Goal: Communication & Community: Participate in discussion

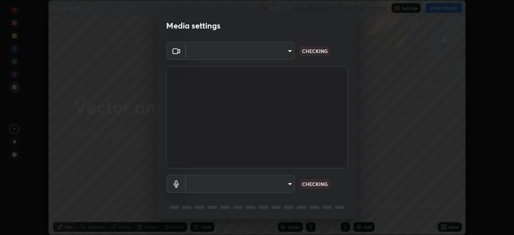
scroll to position [29, 0]
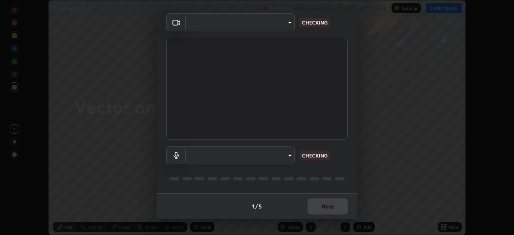
type input "e49aeff8a6be075532925ef4a91d931bd23abb9d889dd72e1c84ed1527e18f9e"
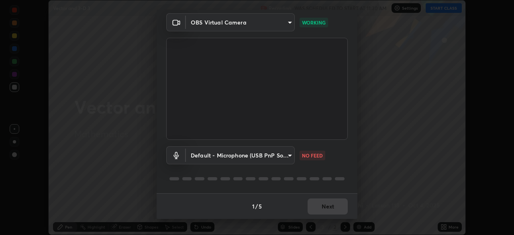
click at [277, 156] on body "Erase all Vector and 3-D 3 Recording WAS SCHEDULED TO START AT 11:30 AM Setting…" at bounding box center [257, 117] width 514 height 235
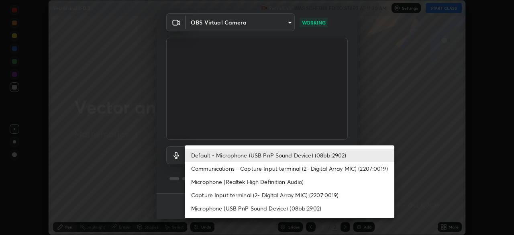
click at [282, 166] on li "Communications - Capture Input terminal (2- Digital Array MIC) (2207:0019)" at bounding box center [290, 168] width 210 height 13
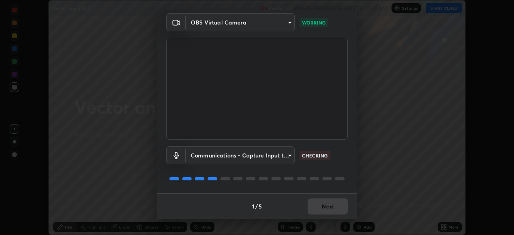
click at [274, 158] on body "Erase all Vector and 3-D 3 Recording WAS SCHEDULED TO START AT 11:30 AM Setting…" at bounding box center [257, 117] width 514 height 235
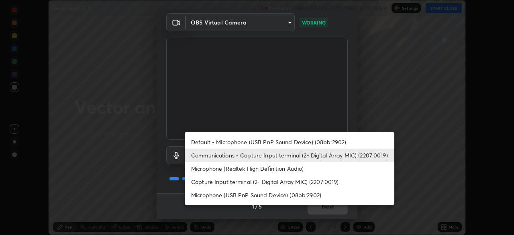
click at [271, 170] on li "Microphone (Realtek High Definition Audio)" at bounding box center [290, 168] width 210 height 13
type input "628a4adf3c21aa52848a99177ecc9bf6e35888892cb14a266e0d5becb9f5cb79"
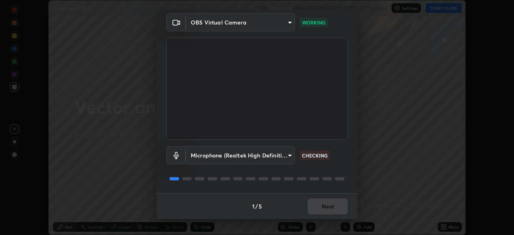
click at [334, 163] on div "Microphone (Realtek High Definition Audio) 628a4adf3c21aa52848a99177ecc9bf6e358…" at bounding box center [256, 155] width 181 height 18
click at [335, 166] on div "Microphone (Realtek High Definition Audio) 628a4adf3c21aa52848a99177ecc9bf6e358…" at bounding box center [256, 166] width 181 height 53
click at [334, 166] on div "Microphone (Realtek High Definition Audio) 628a4adf3c21aa52848a99177ecc9bf6e358…" at bounding box center [256, 166] width 181 height 53
click at [333, 167] on div "Microphone (Realtek High Definition Audio) 628a4adf3c21aa52848a99177ecc9bf6e358…" at bounding box center [256, 166] width 181 height 53
click at [333, 170] on div "Microphone (Realtek High Definition Audio) 628a4adf3c21aa52848a99177ecc9bf6e358…" at bounding box center [256, 166] width 181 height 53
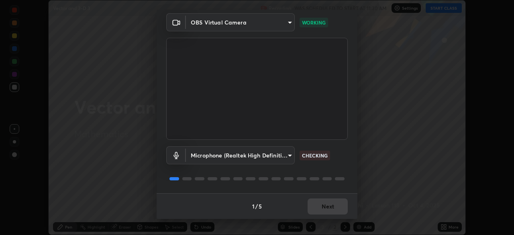
click at [332, 171] on div "Microphone (Realtek High Definition Audio) 628a4adf3c21aa52848a99177ecc9bf6e358…" at bounding box center [256, 166] width 181 height 53
click at [332, 172] on div "Microphone (Realtek High Definition Audio) 628a4adf3c21aa52848a99177ecc9bf6e358…" at bounding box center [256, 166] width 181 height 53
click at [333, 173] on div "Microphone (Realtek High Definition Audio) 628a4adf3c21aa52848a99177ecc9bf6e358…" at bounding box center [256, 166] width 181 height 53
click at [333, 174] on div at bounding box center [256, 179] width 181 height 10
click at [353, 159] on div "OBS Virtual Camera e49aeff8a6be075532925ef4a91d931bd23abb9d889dd72e1c84ed1527e1…" at bounding box center [257, 103] width 201 height 180
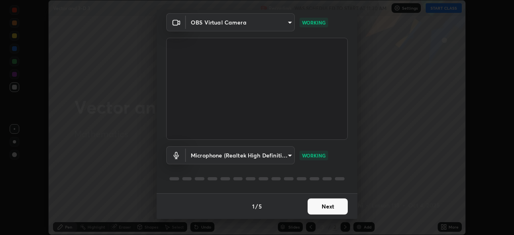
click at [350, 168] on div "OBS Virtual Camera e49aeff8a6be075532925ef4a91d931bd23abb9d889dd72e1c84ed1527e1…" at bounding box center [257, 103] width 201 height 180
click at [336, 205] on button "Next" at bounding box center [327, 206] width 40 height 16
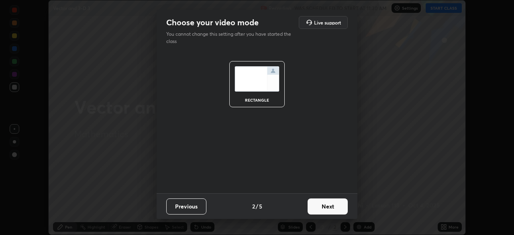
scroll to position [0, 0]
click at [338, 208] on button "Next" at bounding box center [327, 206] width 40 height 16
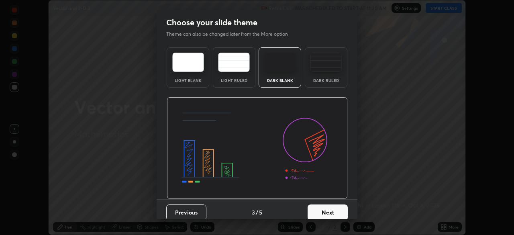
click at [338, 210] on button "Next" at bounding box center [327, 212] width 40 height 16
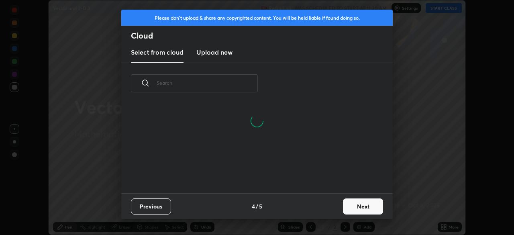
click at [357, 205] on button "Next" at bounding box center [363, 206] width 40 height 16
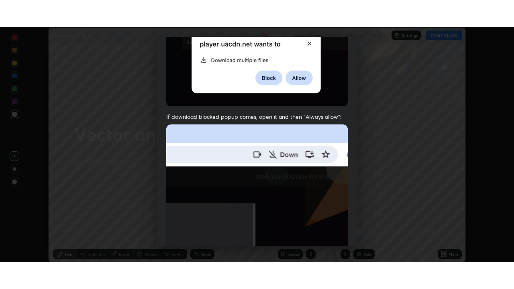
scroll to position [192, 0]
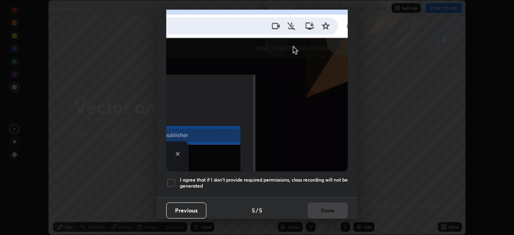
click at [171, 178] on div at bounding box center [171, 183] width 10 height 10
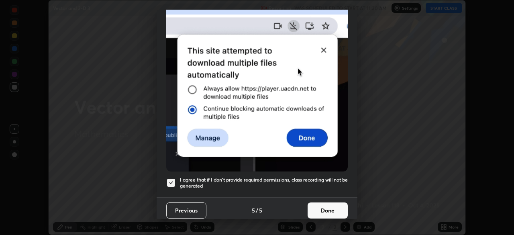
click at [335, 207] on button "Done" at bounding box center [327, 210] width 40 height 16
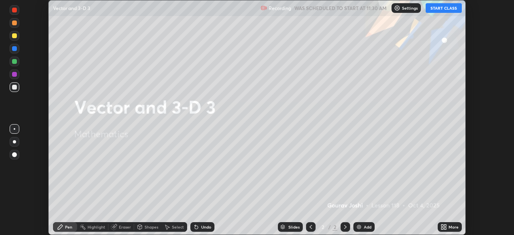
click at [433, 8] on button "START CLASS" at bounding box center [444, 8] width 36 height 10
click at [445, 226] on icon at bounding box center [445, 225] width 2 height 2
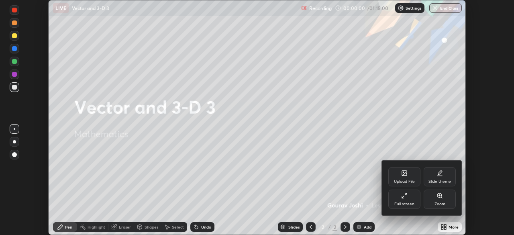
click at [393, 199] on div "Full screen" at bounding box center [404, 198] width 32 height 19
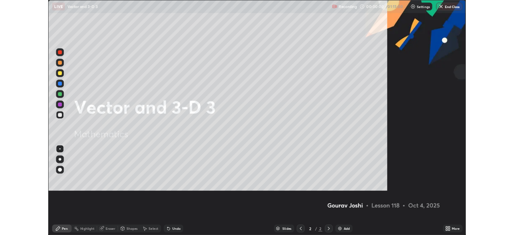
scroll to position [289, 514]
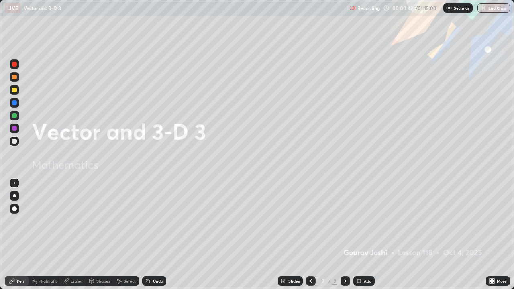
click at [358, 234] on img at bounding box center [359, 281] width 6 height 6
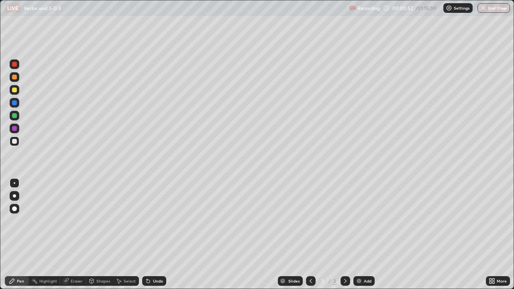
click at [11, 139] on div at bounding box center [15, 141] width 10 height 10
click at [145, 234] on icon at bounding box center [148, 281] width 6 height 6
click at [73, 234] on div "Eraser" at bounding box center [77, 281] width 12 height 4
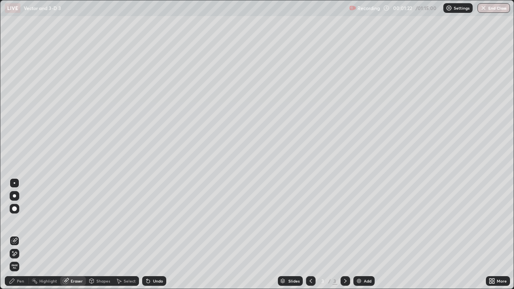
click at [24, 234] on div "Pen" at bounding box center [17, 281] width 24 height 10
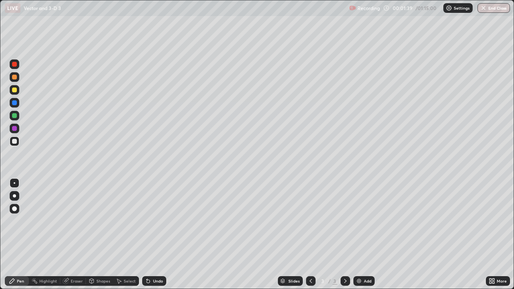
click at [80, 234] on div "Eraser" at bounding box center [73, 281] width 26 height 10
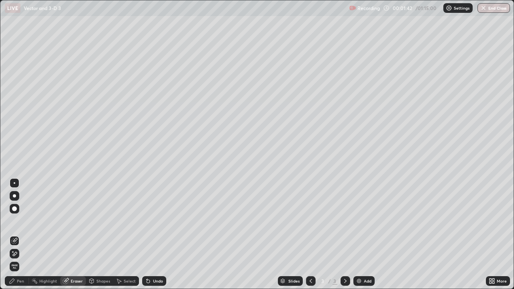
click at [24, 234] on div "Pen" at bounding box center [17, 281] width 24 height 10
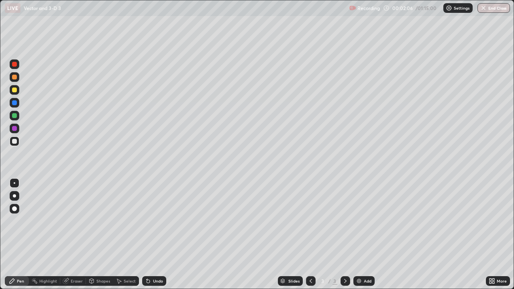
click at [14, 78] on div at bounding box center [14, 77] width 5 height 5
click at [10, 144] on div at bounding box center [15, 141] width 10 height 10
click at [147, 234] on icon at bounding box center [148, 281] width 3 height 3
click at [14, 117] on div at bounding box center [14, 115] width 5 height 5
click at [13, 138] on div at bounding box center [15, 141] width 10 height 10
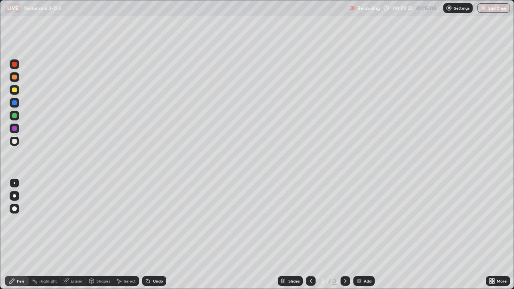
click at [367, 234] on div "Add" at bounding box center [368, 281] width 8 height 4
click at [16, 144] on div at bounding box center [15, 141] width 10 height 10
click at [16, 143] on div at bounding box center [14, 141] width 5 height 5
click at [152, 234] on div "Undo" at bounding box center [154, 281] width 24 height 10
click at [74, 234] on div "Eraser" at bounding box center [77, 281] width 12 height 4
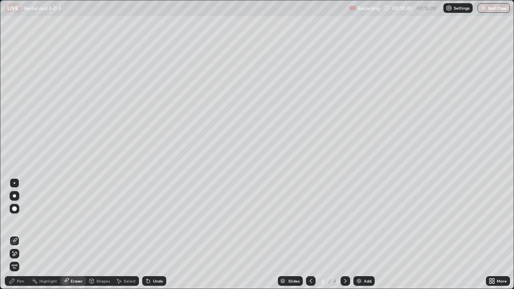
click at [14, 234] on div "Pen" at bounding box center [17, 281] width 24 height 10
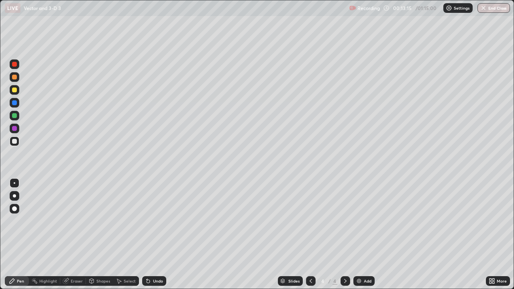
click at [358, 234] on img at bounding box center [359, 281] width 6 height 6
click at [14, 92] on div at bounding box center [14, 90] width 5 height 5
click at [77, 234] on div "Eraser" at bounding box center [77, 281] width 12 height 4
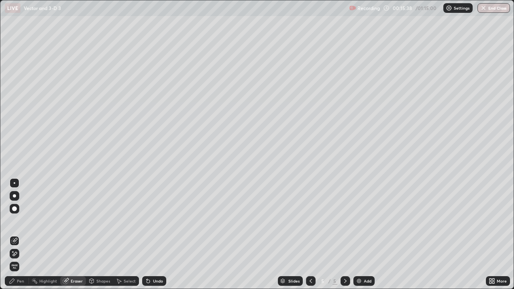
click at [18, 234] on div at bounding box center [15, 254] width 10 height 10
click at [13, 234] on icon at bounding box center [12, 281] width 5 height 5
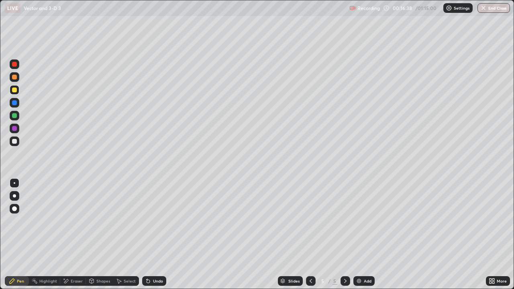
click at [74, 234] on div "Eraser" at bounding box center [77, 281] width 12 height 4
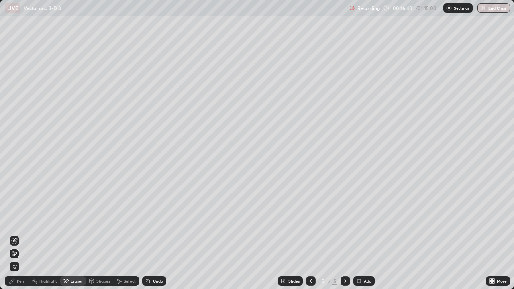
click at [16, 234] on div "Pen" at bounding box center [17, 281] width 24 height 10
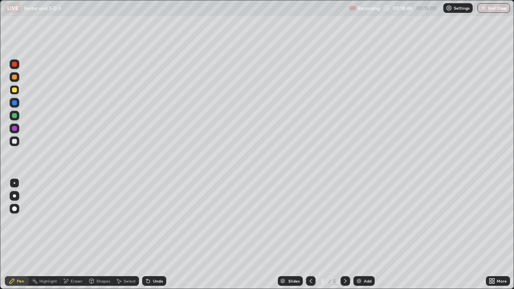
click at [77, 234] on div "Eraser" at bounding box center [77, 281] width 12 height 4
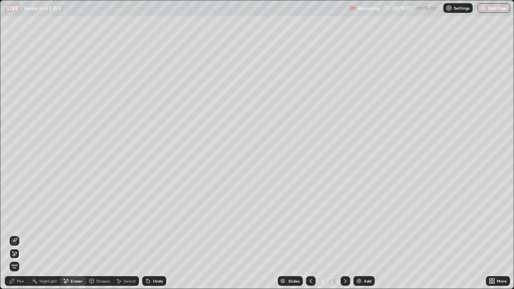
click at [15, 234] on icon at bounding box center [12, 281] width 6 height 6
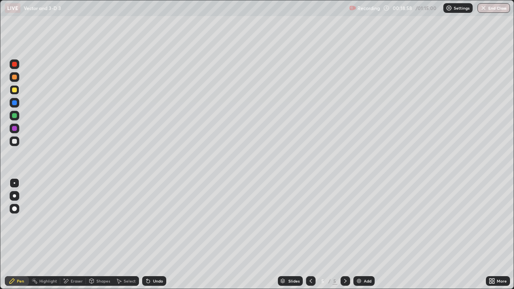
click at [151, 234] on div "Undo" at bounding box center [154, 281] width 24 height 10
click at [18, 144] on div at bounding box center [15, 141] width 10 height 10
click at [15, 103] on div at bounding box center [14, 102] width 5 height 5
click at [16, 139] on div at bounding box center [14, 141] width 5 height 5
click at [16, 141] on div at bounding box center [14, 141] width 5 height 5
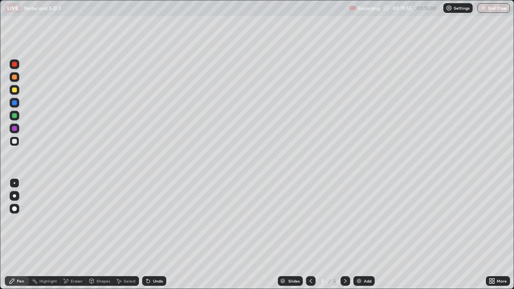
click at [12, 103] on div at bounding box center [15, 103] width 10 height 10
click at [11, 90] on div at bounding box center [15, 90] width 10 height 10
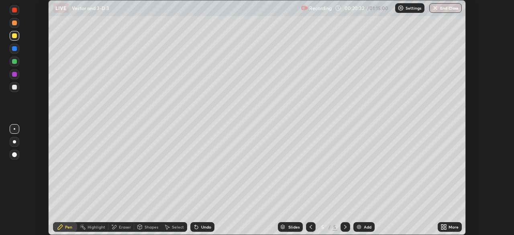
scroll to position [39908, 39629]
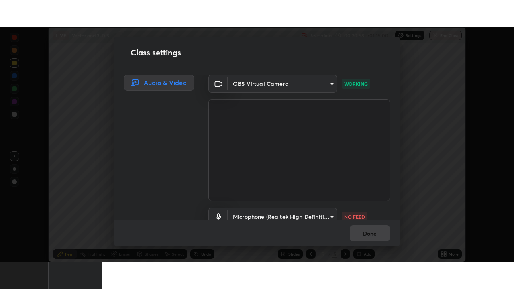
scroll to position [37, 0]
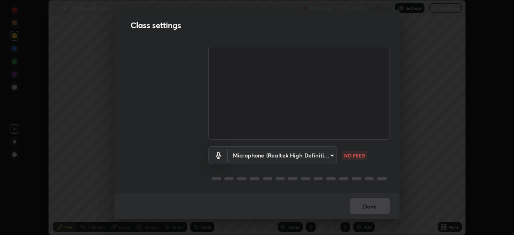
click at [329, 155] on body "Erase all LIVE Vector and 3-D 3 Recording 00:20:58 / 01:15:00 Settings End Clas…" at bounding box center [257, 117] width 514 height 235
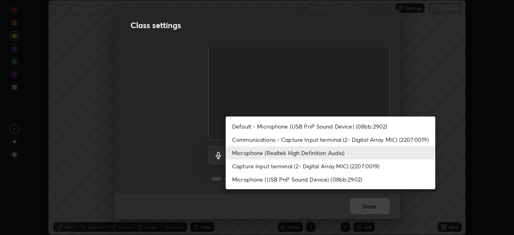
click at [313, 165] on li "Capture Input terminal (2- Digital Array MIC) (2207:0019)" at bounding box center [331, 165] width 210 height 13
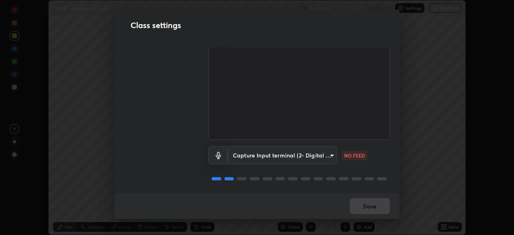
click at [324, 151] on body "Erase all LIVE Vector and 3-D 3 Recording 00:21:00 / 01:15:00 Settings End Clas…" at bounding box center [257, 117] width 514 height 235
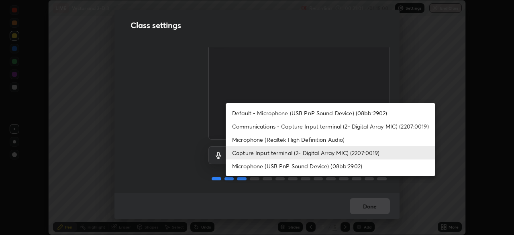
click at [322, 128] on li "Communications - Capture Input terminal (2- Digital Array MIC) (2207:0019)" at bounding box center [331, 126] width 210 height 13
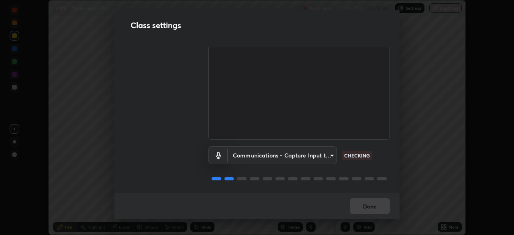
click at [324, 156] on body "Erase all LIVE Vector and 3-D 3 Recording 00:21:02 / 01:15:00 Settings End Clas…" at bounding box center [257, 117] width 514 height 235
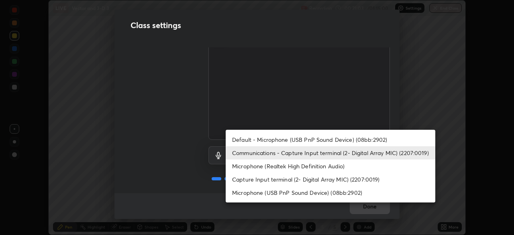
click at [322, 139] on li "Default - Microphone (USB PnP Sound Device) (08bb:2902)" at bounding box center [331, 139] width 210 height 13
type input "default"
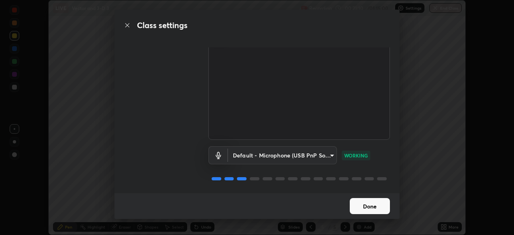
click at [371, 206] on button "Done" at bounding box center [370, 206] width 40 height 16
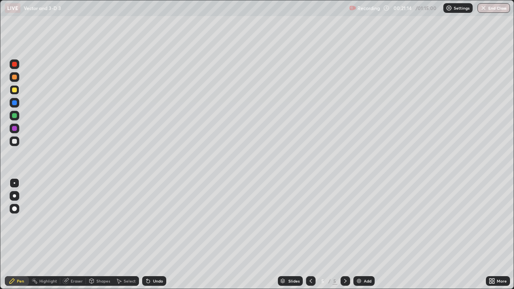
scroll to position [289, 514]
click at [75, 234] on div "Eraser" at bounding box center [77, 281] width 12 height 4
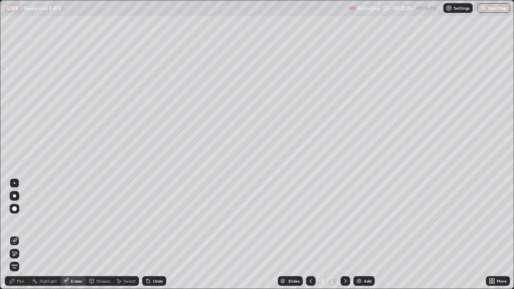
click at [20, 234] on div "Pen" at bounding box center [20, 281] width 7 height 4
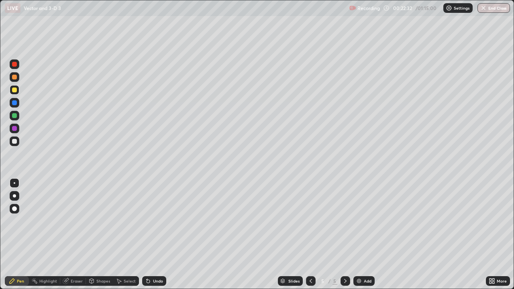
click at [71, 234] on div "Eraser" at bounding box center [77, 281] width 12 height 4
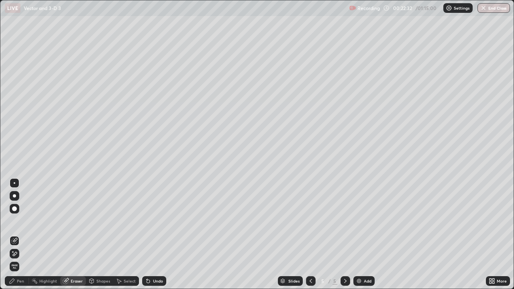
click at [14, 234] on icon at bounding box center [14, 253] width 6 height 7
click at [25, 234] on div "Pen" at bounding box center [17, 281] width 24 height 10
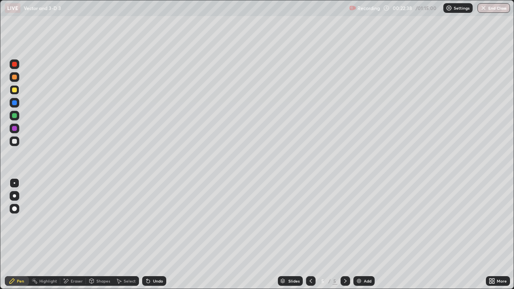
click at [15, 141] on div at bounding box center [14, 141] width 5 height 5
click at [452, 7] on div "Settings" at bounding box center [457, 8] width 29 height 10
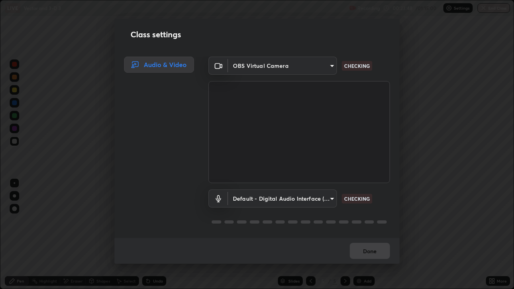
click at [323, 65] on body "Erase all LIVE Vector and 3-D 3 Recording 00:23:48 / 01:15:00 Settings End Clas…" at bounding box center [257, 144] width 514 height 289
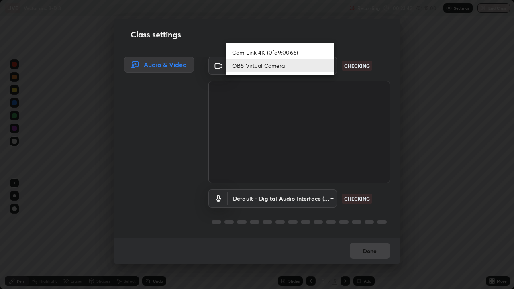
click at [289, 52] on li "Cam Link 4K (0fd9:0066)" at bounding box center [280, 52] width 108 height 13
type input "e2589715ab8eab22b2355714ee0860579025c0f65aae9f1d0f1d014e139d6104"
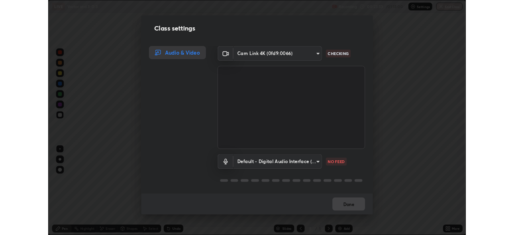
scroll to position [1, 0]
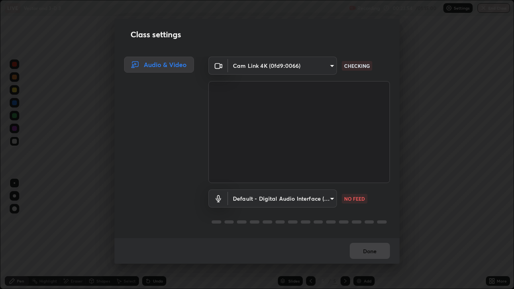
click at [330, 199] on body "Erase all LIVE Vector and 3-D 3 Recording 00:23:54 / 01:15:00 Settings End Clas…" at bounding box center [257, 144] width 514 height 289
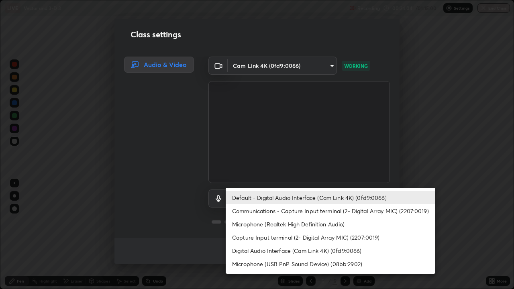
click at [416, 167] on div at bounding box center [257, 144] width 514 height 289
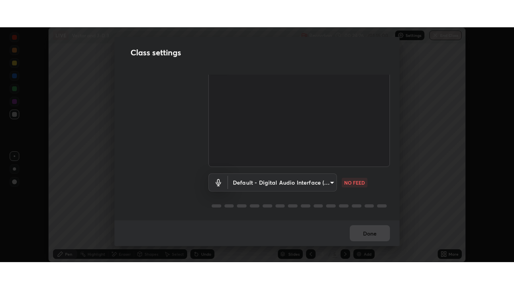
scroll to position [36, 0]
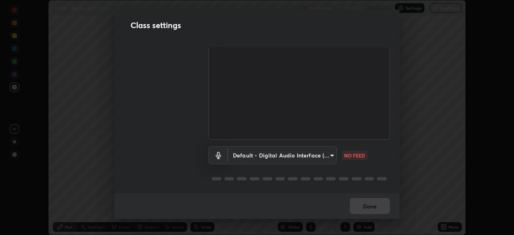
click at [324, 154] on body "Erase all LIVE Vector and 3-D 3 Recording 00:24:26 / 01:15:00 Settings End Clas…" at bounding box center [257, 117] width 514 height 235
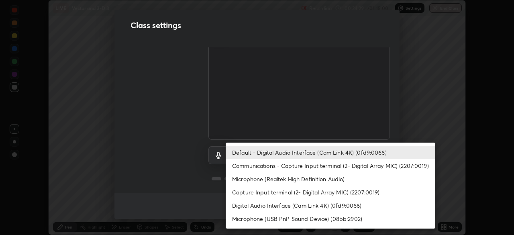
click at [262, 220] on li "Microphone (USB PnP Sound Device) (08bb:2902)" at bounding box center [331, 218] width 210 height 13
type input "61521b364673e39b770cd5726c6c70c30326b139e562065d751b6cb13d9ac8b5"
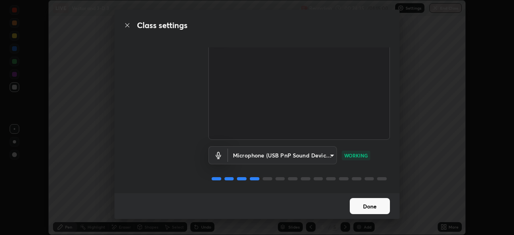
click at [370, 206] on button "Done" at bounding box center [370, 206] width 40 height 16
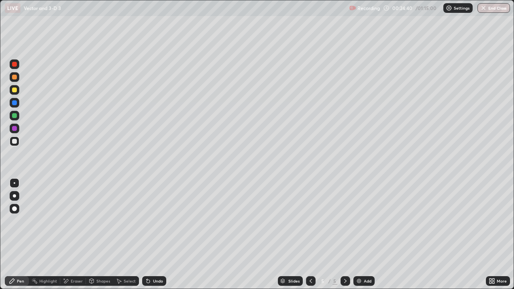
scroll to position [289, 514]
